Goal: Task Accomplishment & Management: Use online tool/utility

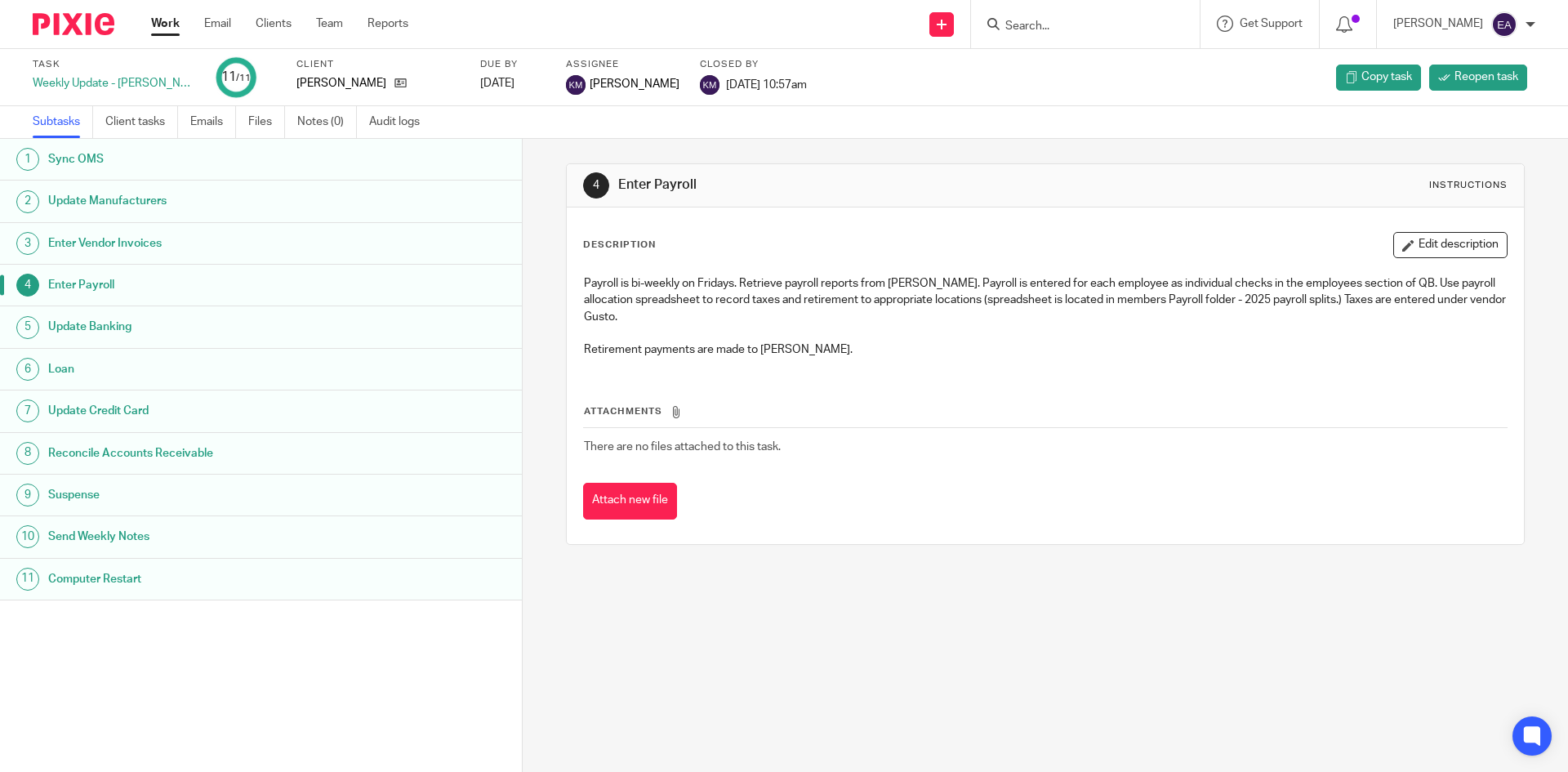
click at [124, 416] on h1 "Update Credit Card" at bounding box center [200, 410] width 305 height 24
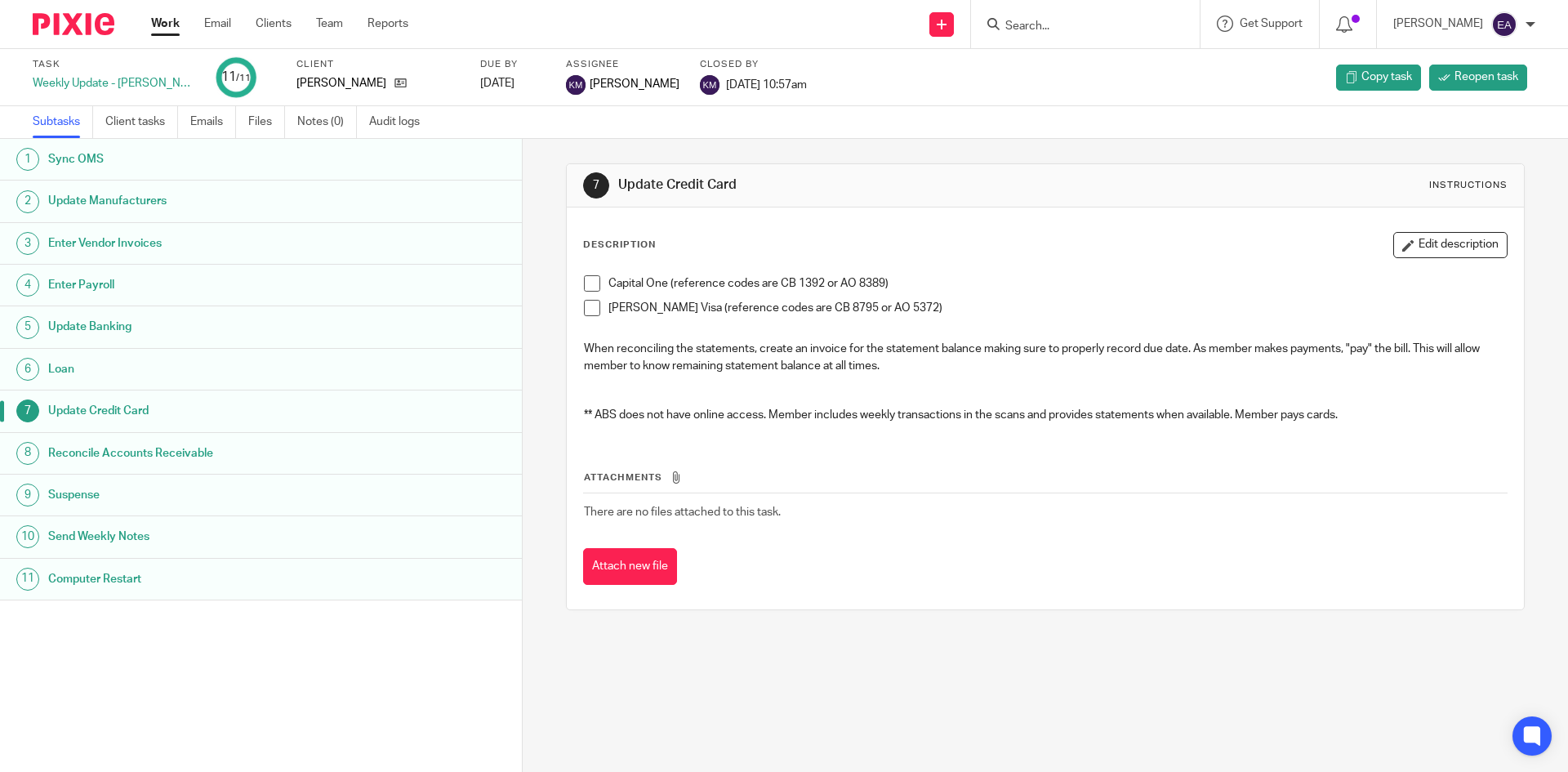
click at [1150, 23] on input "Search" at bounding box center [1077, 27] width 147 height 14
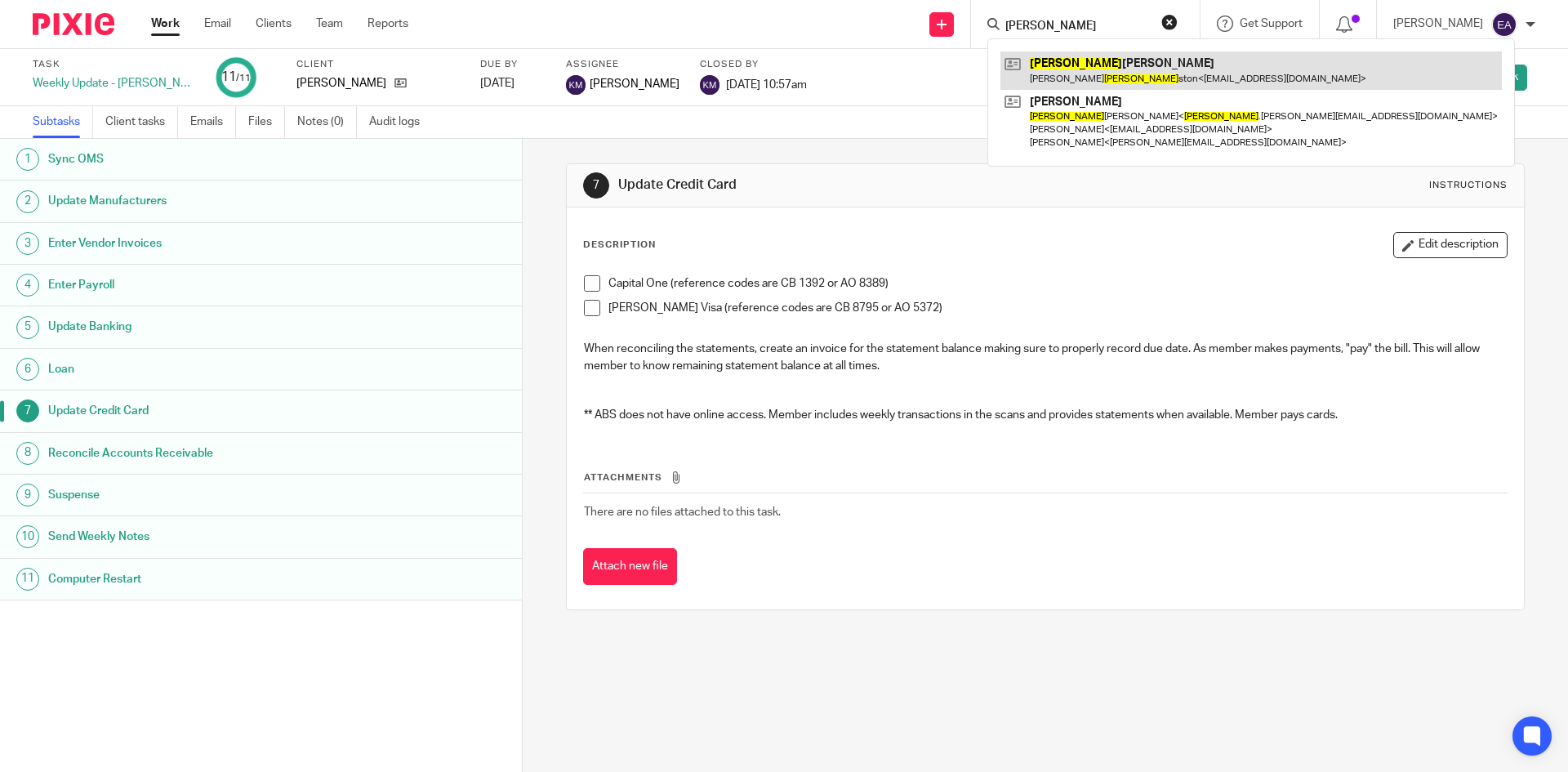
type input "john"
click at [1135, 65] on link at bounding box center [1250, 70] width 501 height 38
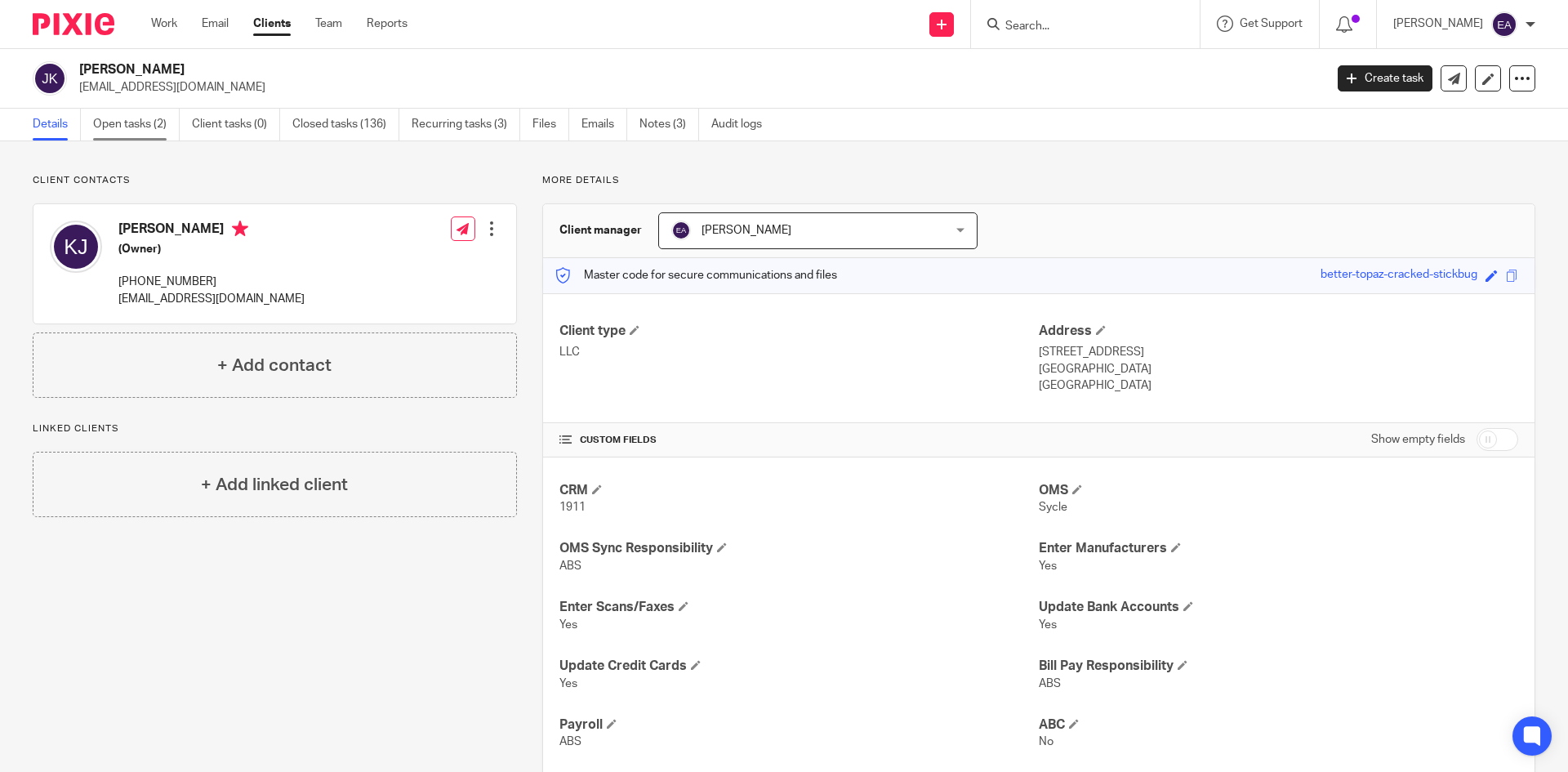
click at [135, 123] on link "Open tasks (2)" at bounding box center [136, 124] width 87 height 32
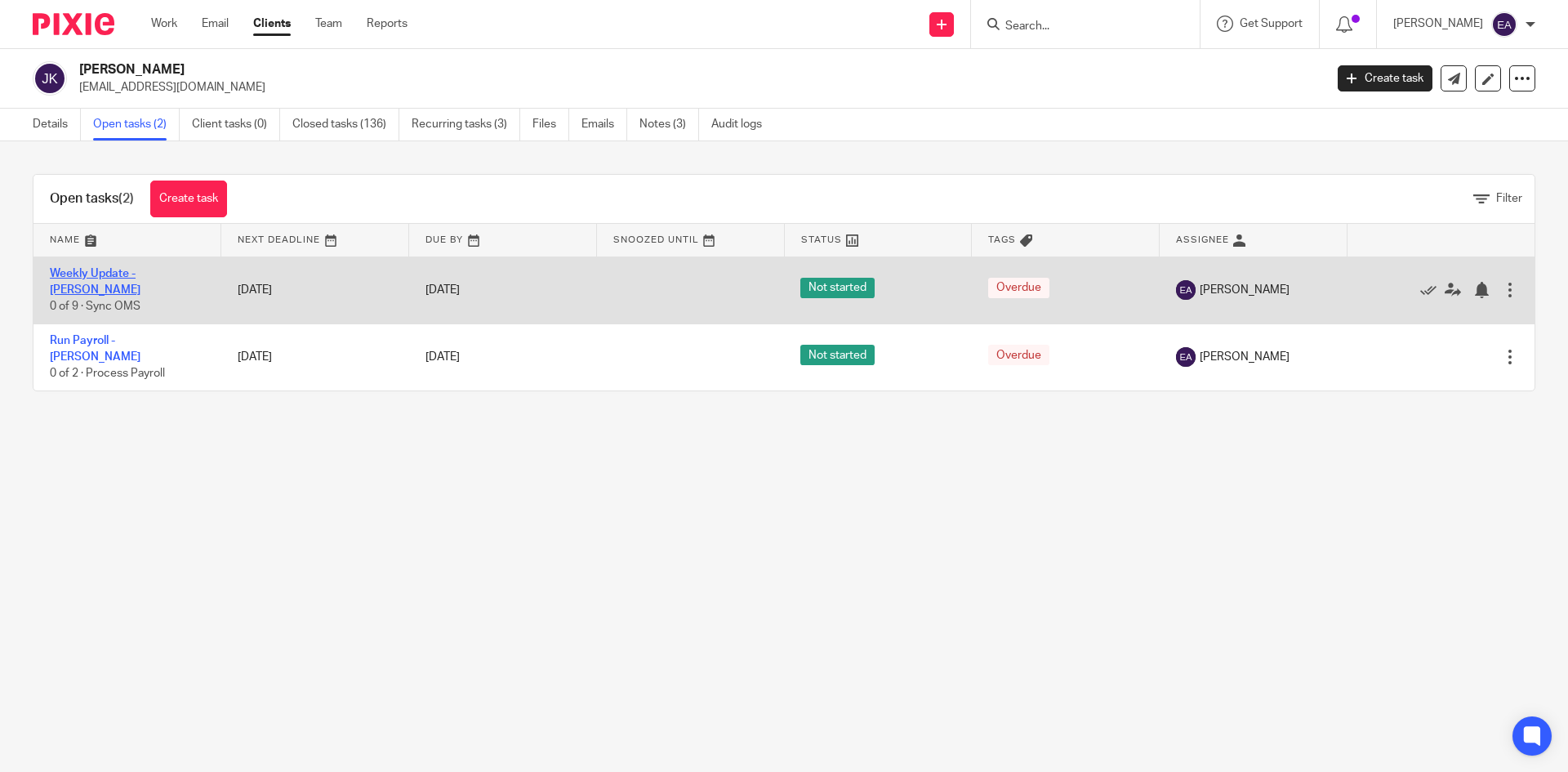
click at [141, 277] on link "Weekly Update - [PERSON_NAME]" at bounding box center [95, 282] width 90 height 28
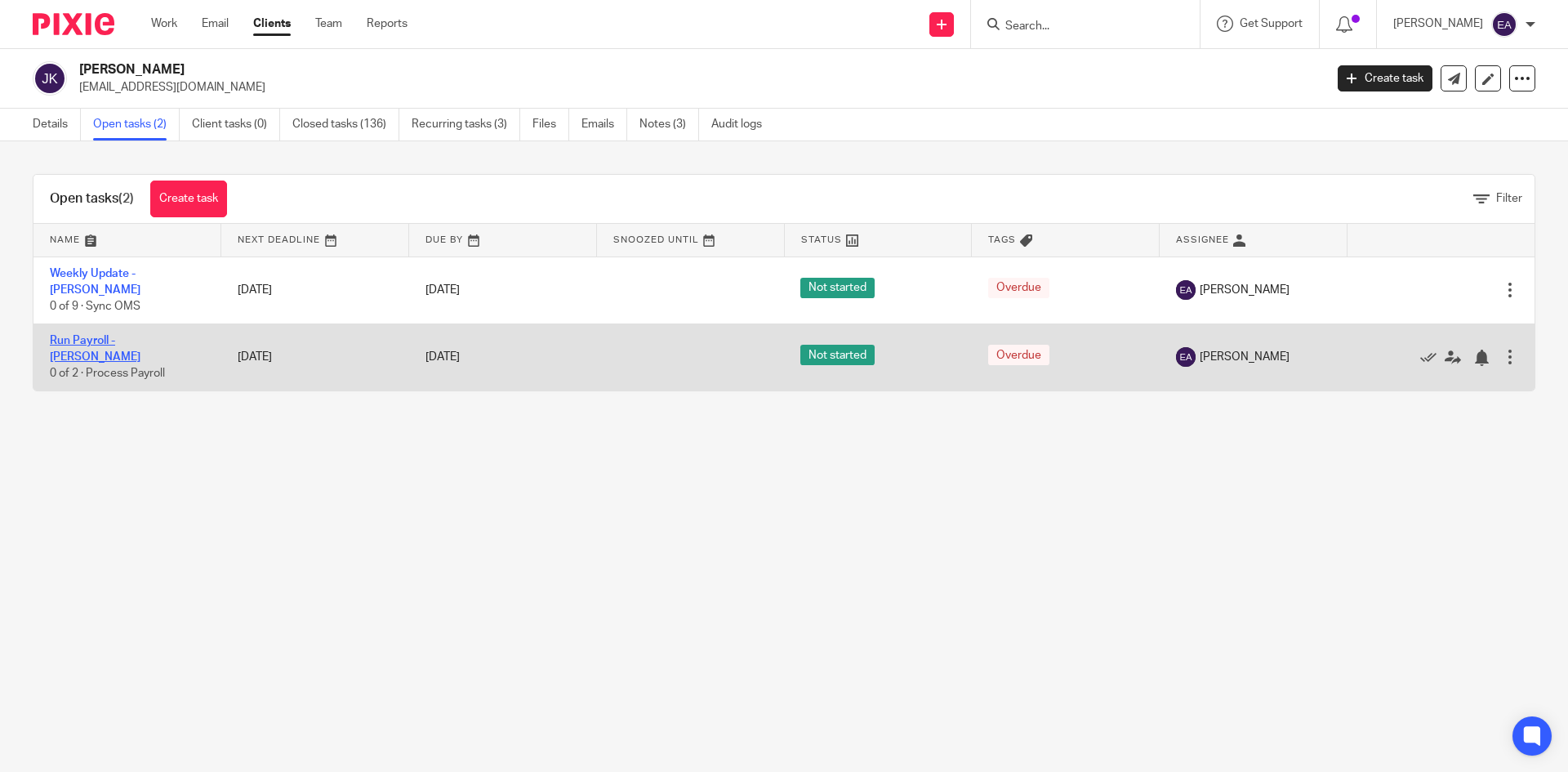
click at [139, 335] on link "Run Payroll - [PERSON_NAME]" at bounding box center [95, 349] width 90 height 28
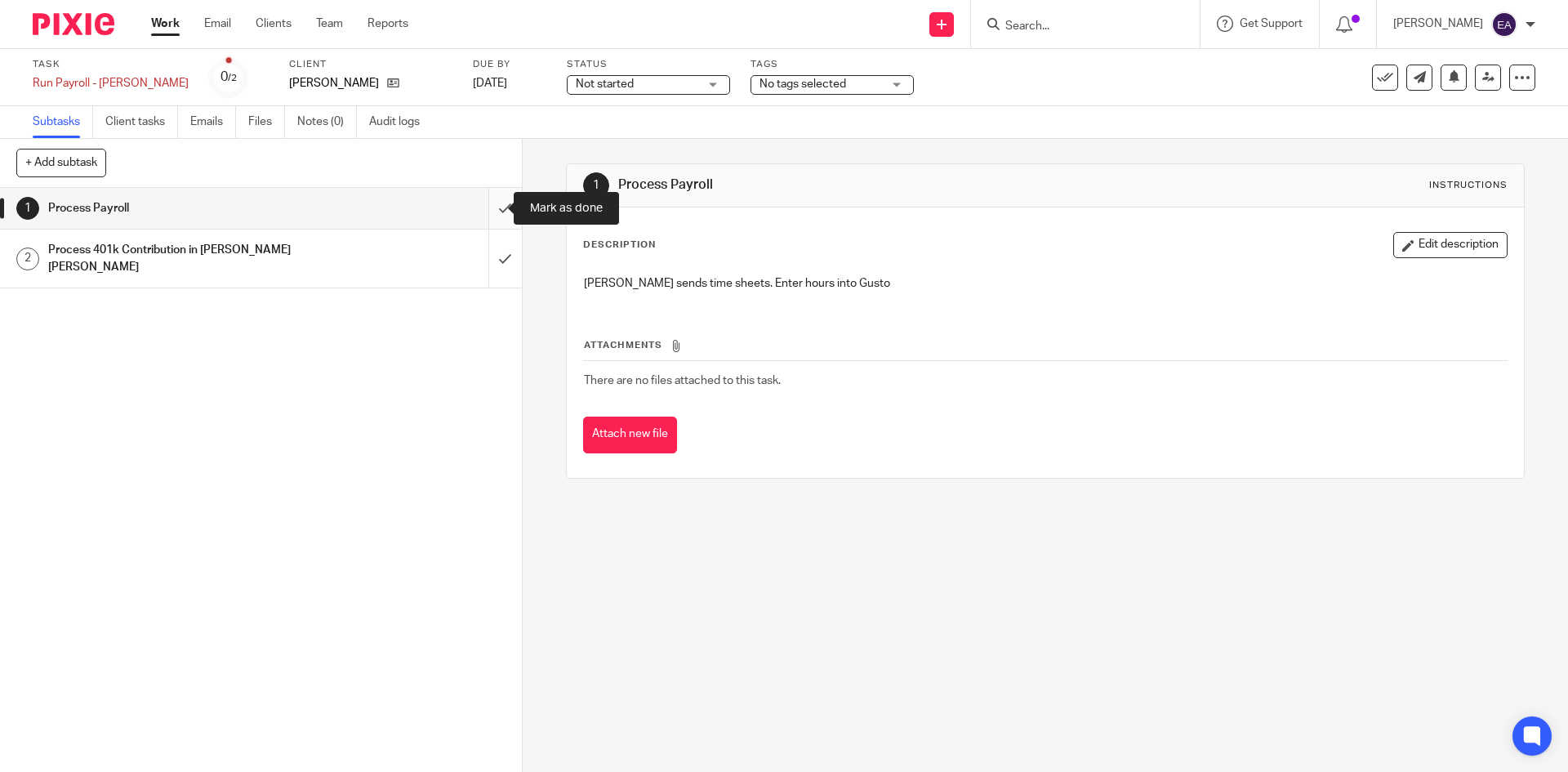
click at [489, 206] on input "submit" at bounding box center [261, 208] width 522 height 41
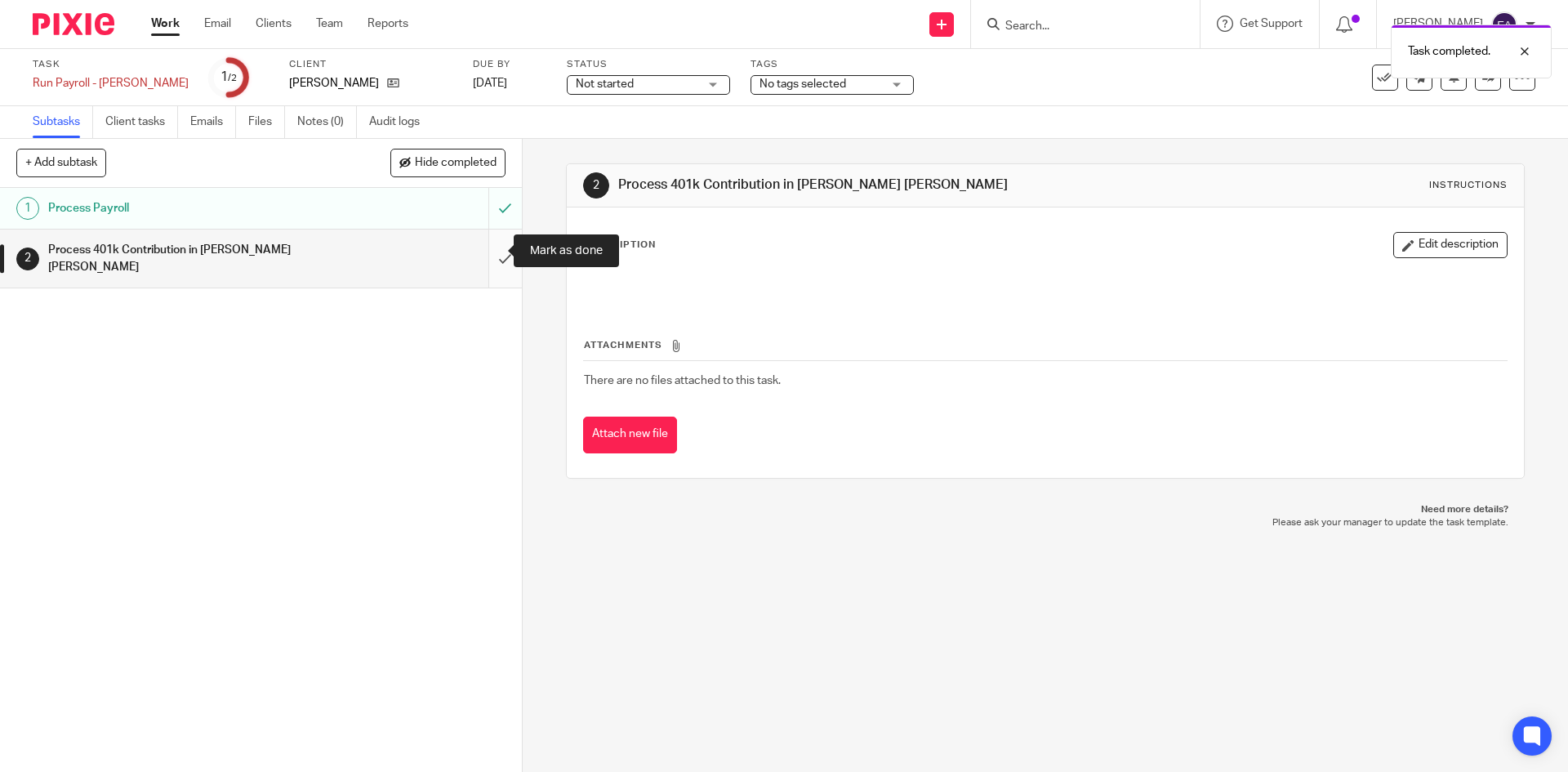
click at [485, 248] on input "submit" at bounding box center [261, 258] width 522 height 58
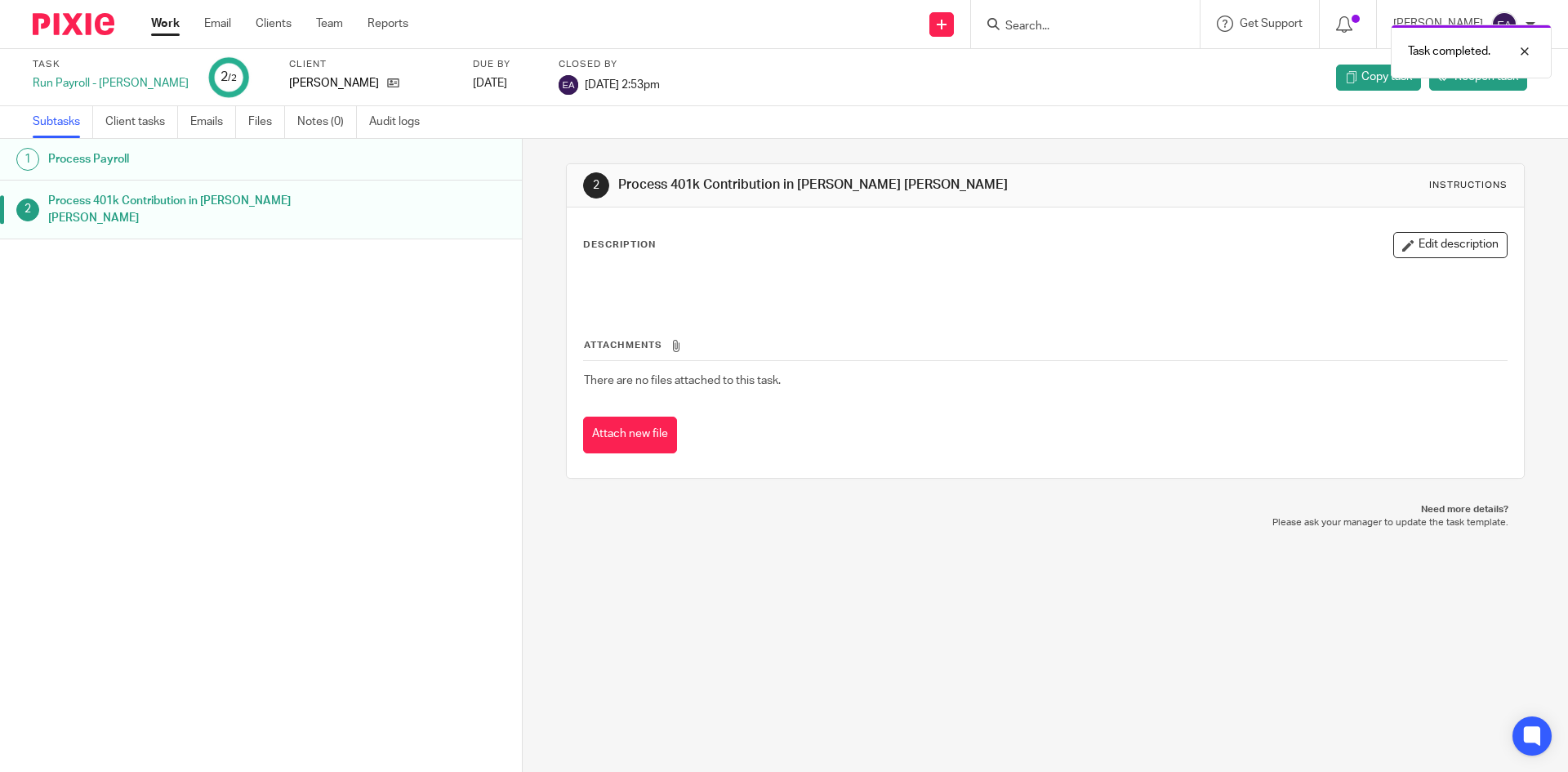
click at [163, 28] on link "Work" at bounding box center [165, 23] width 29 height 16
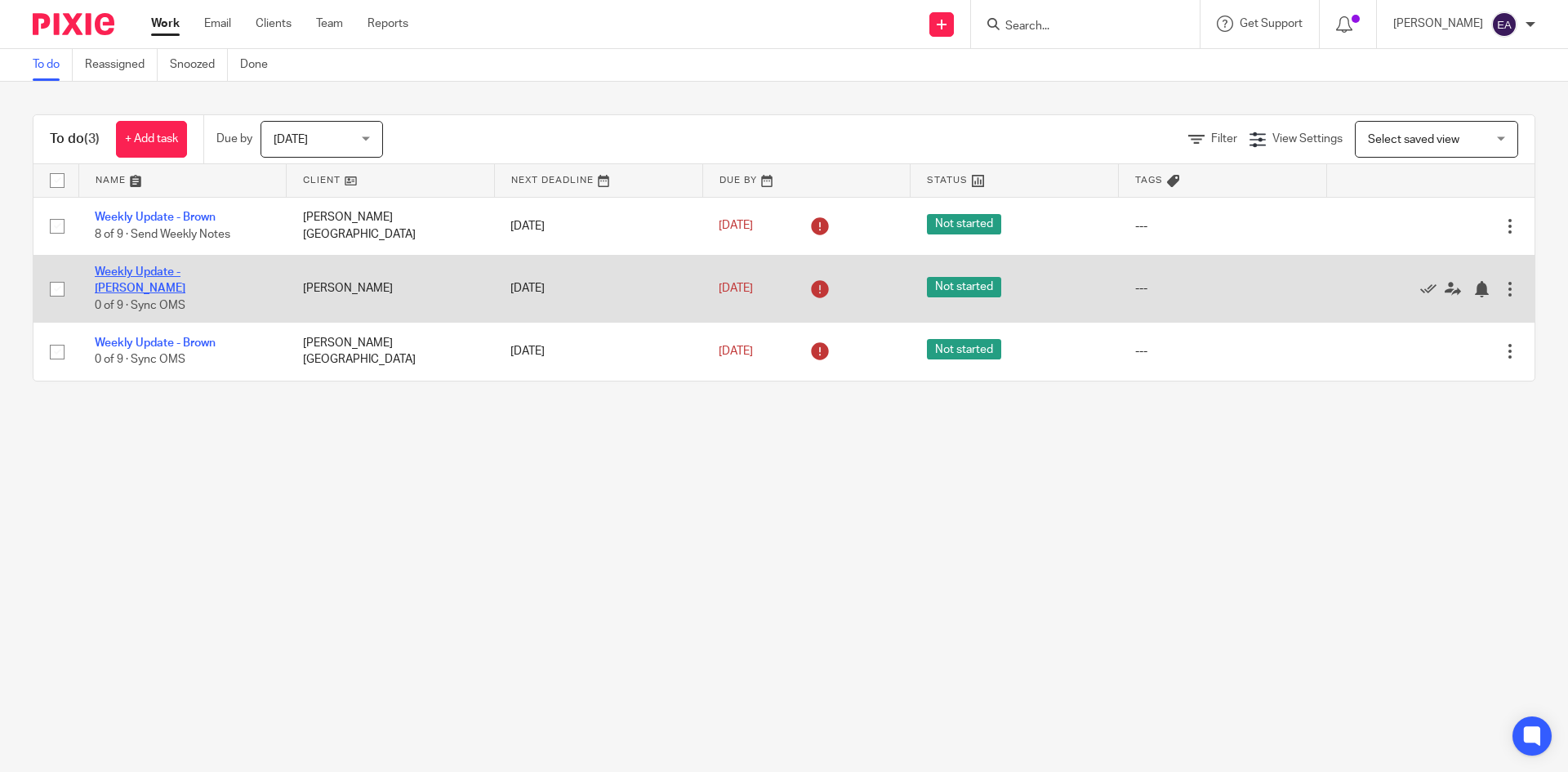
click at [185, 274] on link "Weekly Update - [PERSON_NAME]" at bounding box center [140, 280] width 90 height 28
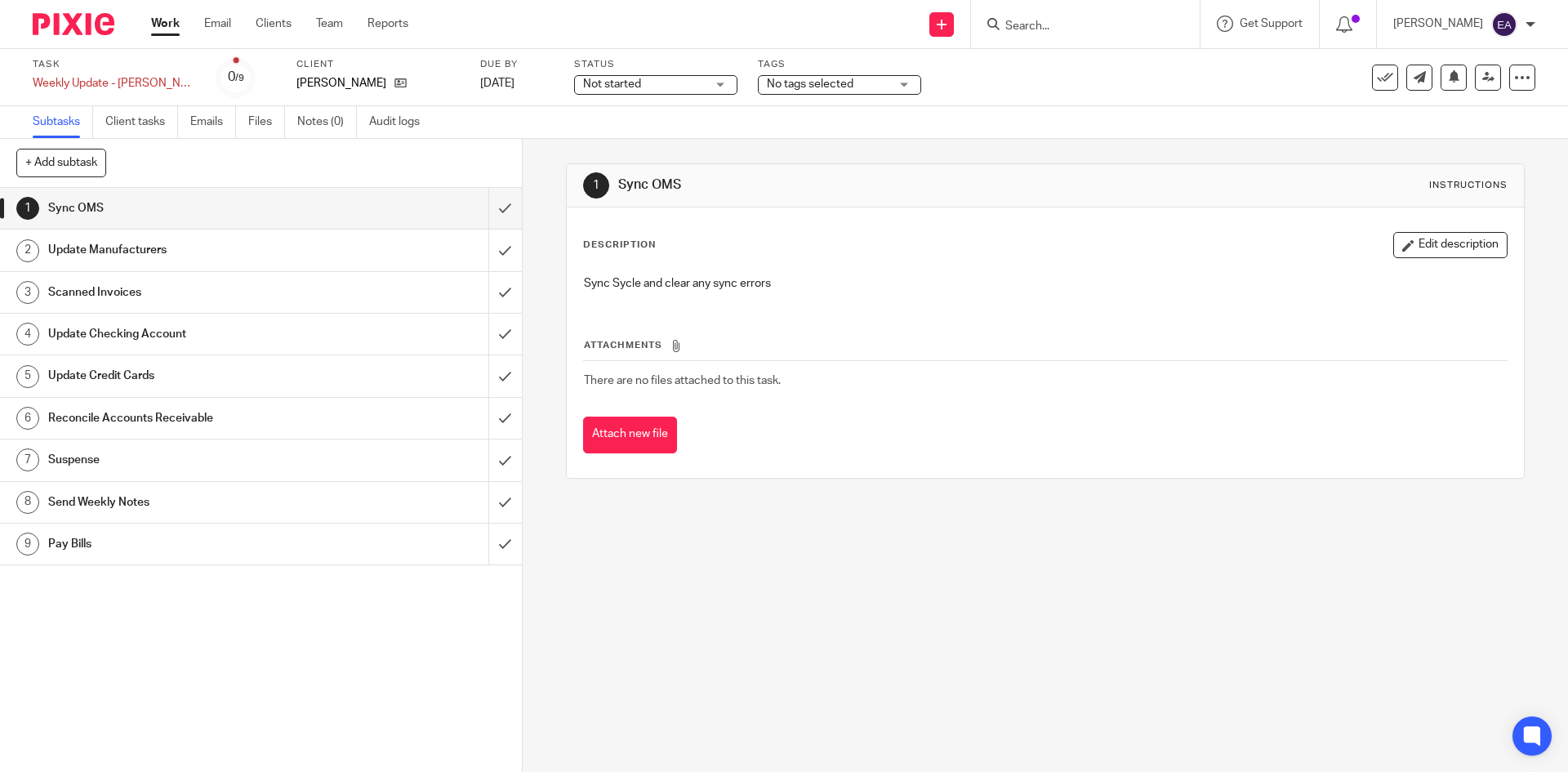
click at [111, 246] on h1 "Update Manufacturers" at bounding box center [189, 249] width 283 height 24
